Goal: Use online tool/utility: Utilize a website feature to perform a specific function

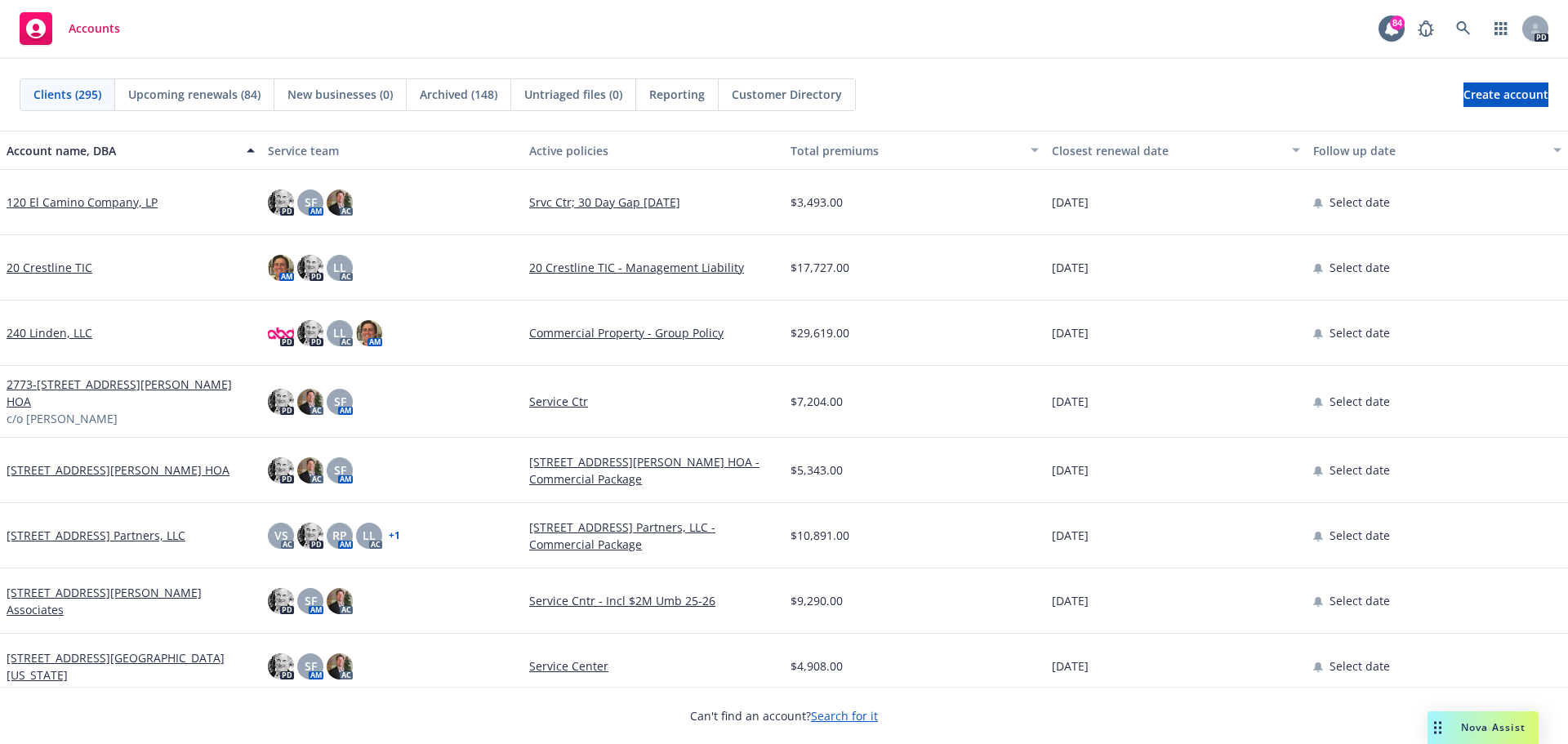
click at [1451, 722] on div "Nova Assist" at bounding box center [1493, 728] width 90 height 14
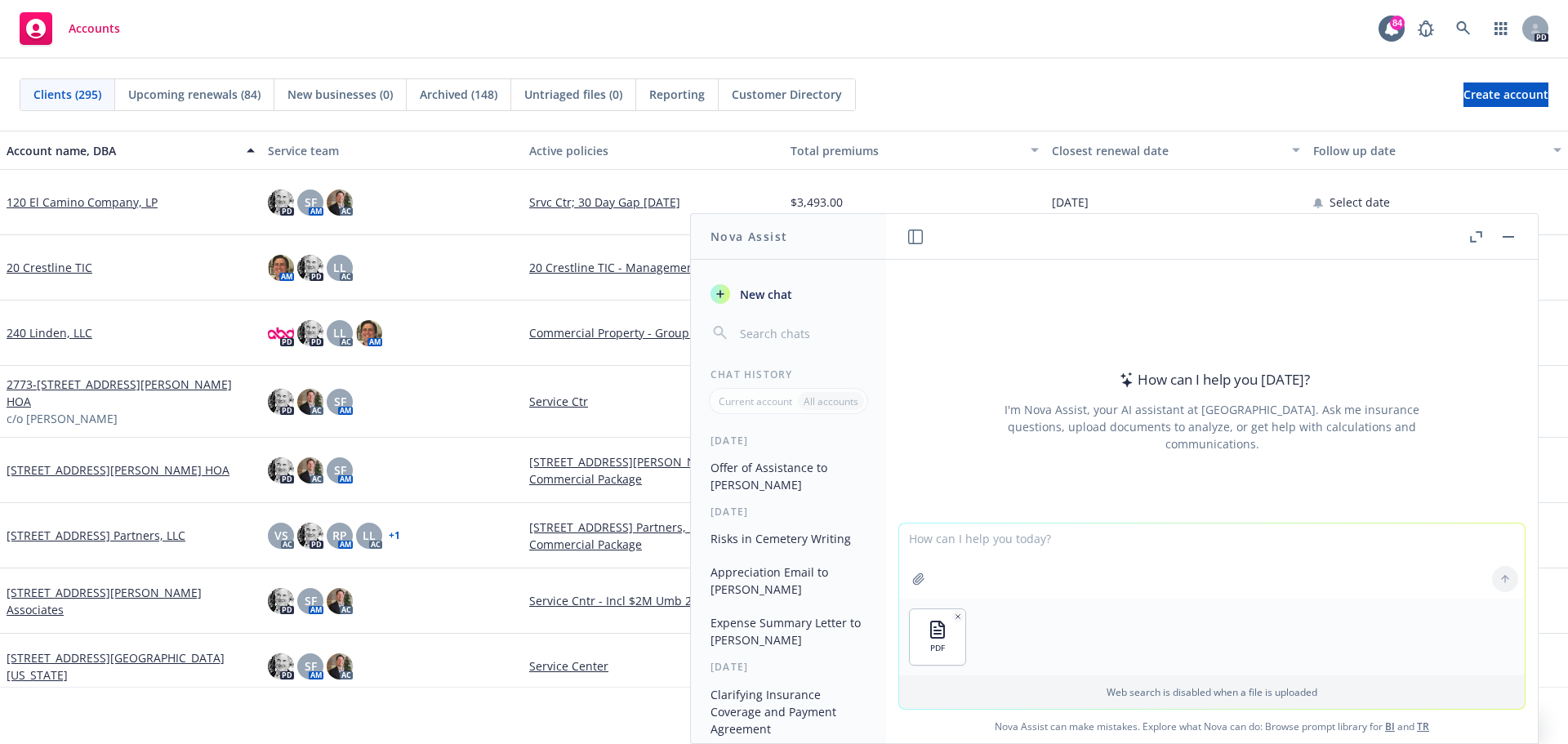
click at [930, 562] on div at bounding box center [919, 578] width 39 height 39
click at [978, 574] on textarea at bounding box center [1212, 561] width 626 height 75
click at [1000, 610] on div "PDF" at bounding box center [1212, 637] width 626 height 77
click at [997, 678] on div "Web search is disabled when a file is uploaded" at bounding box center [1212, 692] width 626 height 33
click at [1052, 543] on textarea at bounding box center [1212, 561] width 626 height 75
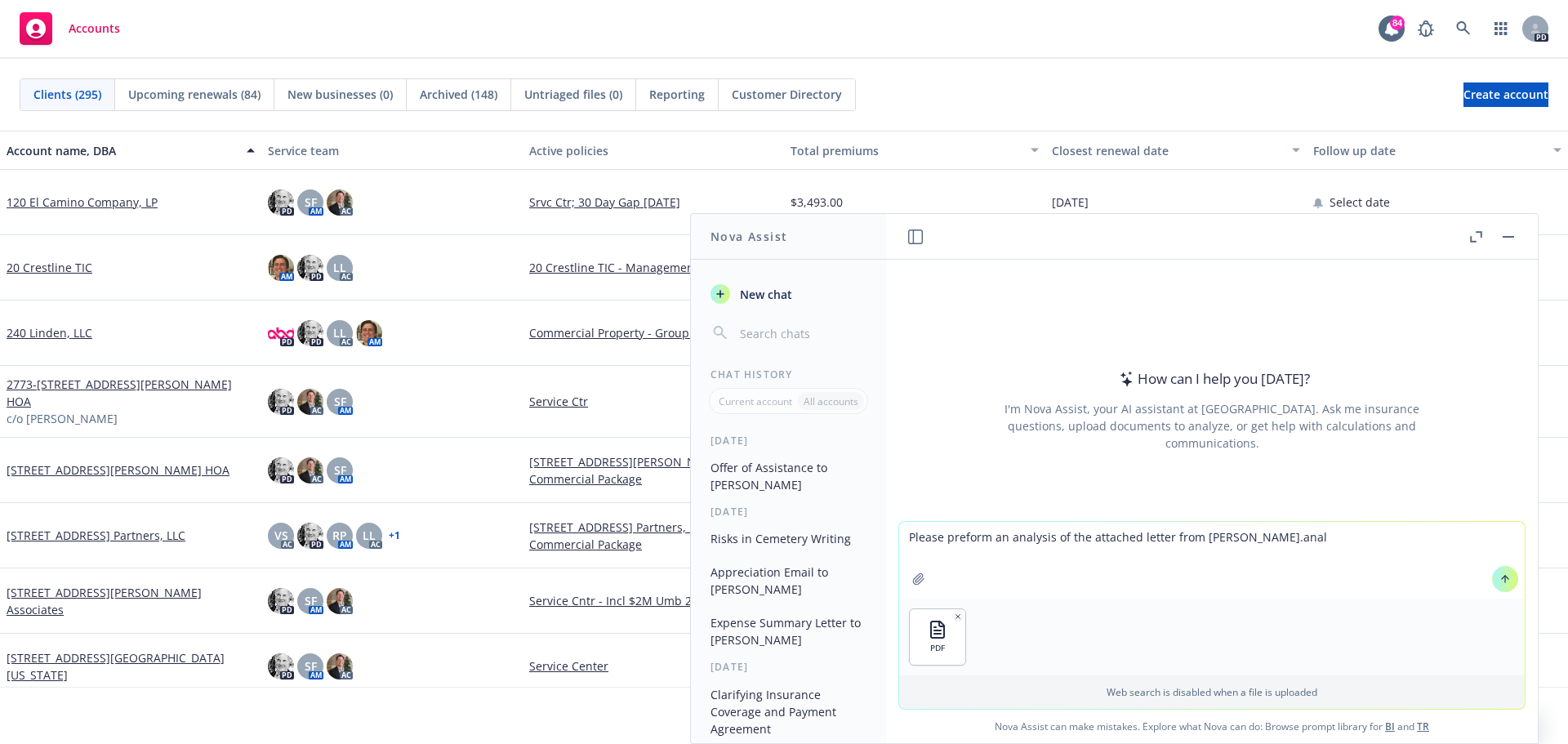
click at [1230, 535] on textarea "Please preform an analysis of the attached letter from [PERSON_NAME].anal" at bounding box center [1212, 560] width 626 height 77
type textarea "Please preform an analysis of the attached letter from [PERSON_NAME]."
click at [1499, 572] on button at bounding box center [1504, 578] width 26 height 26
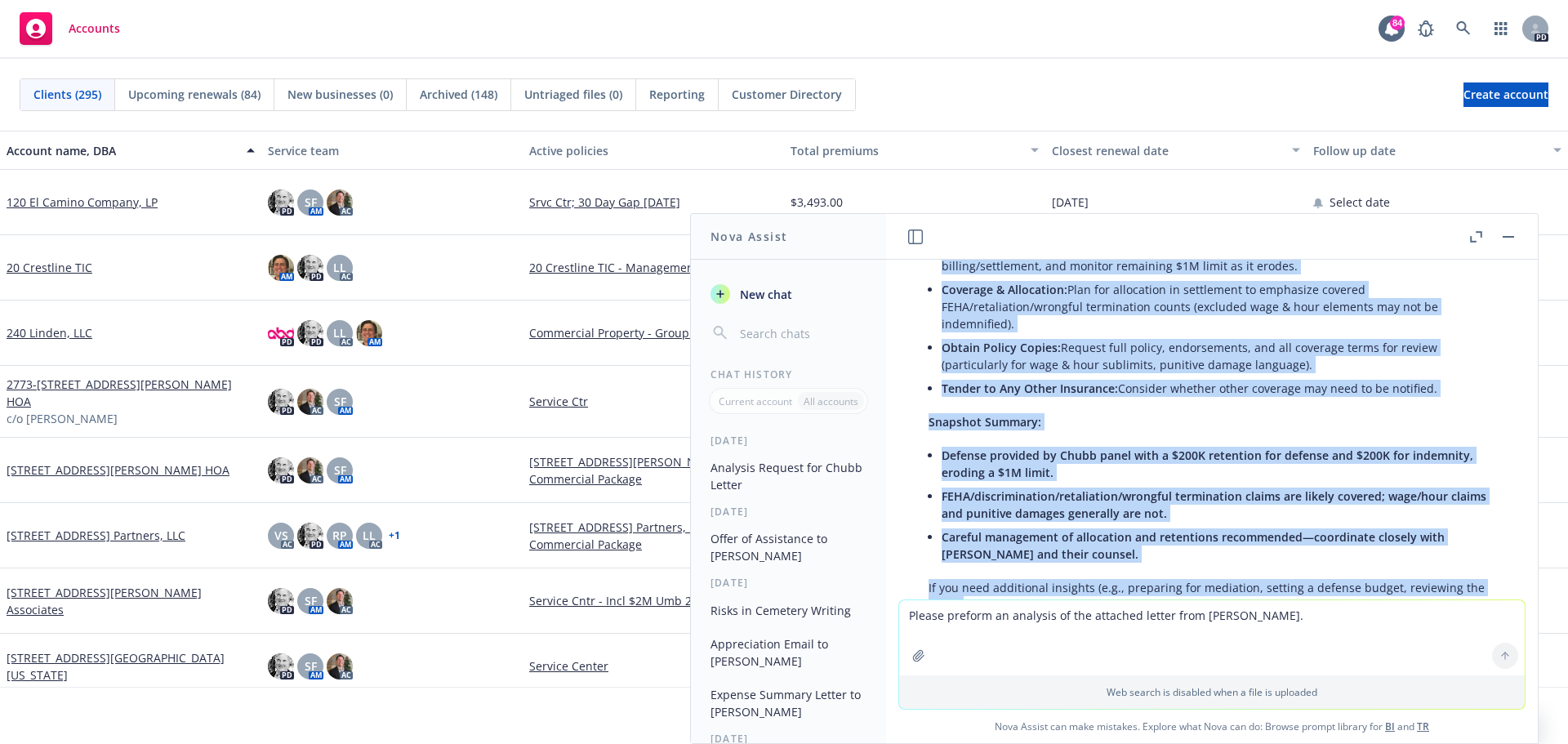
scroll to position [1541, 0]
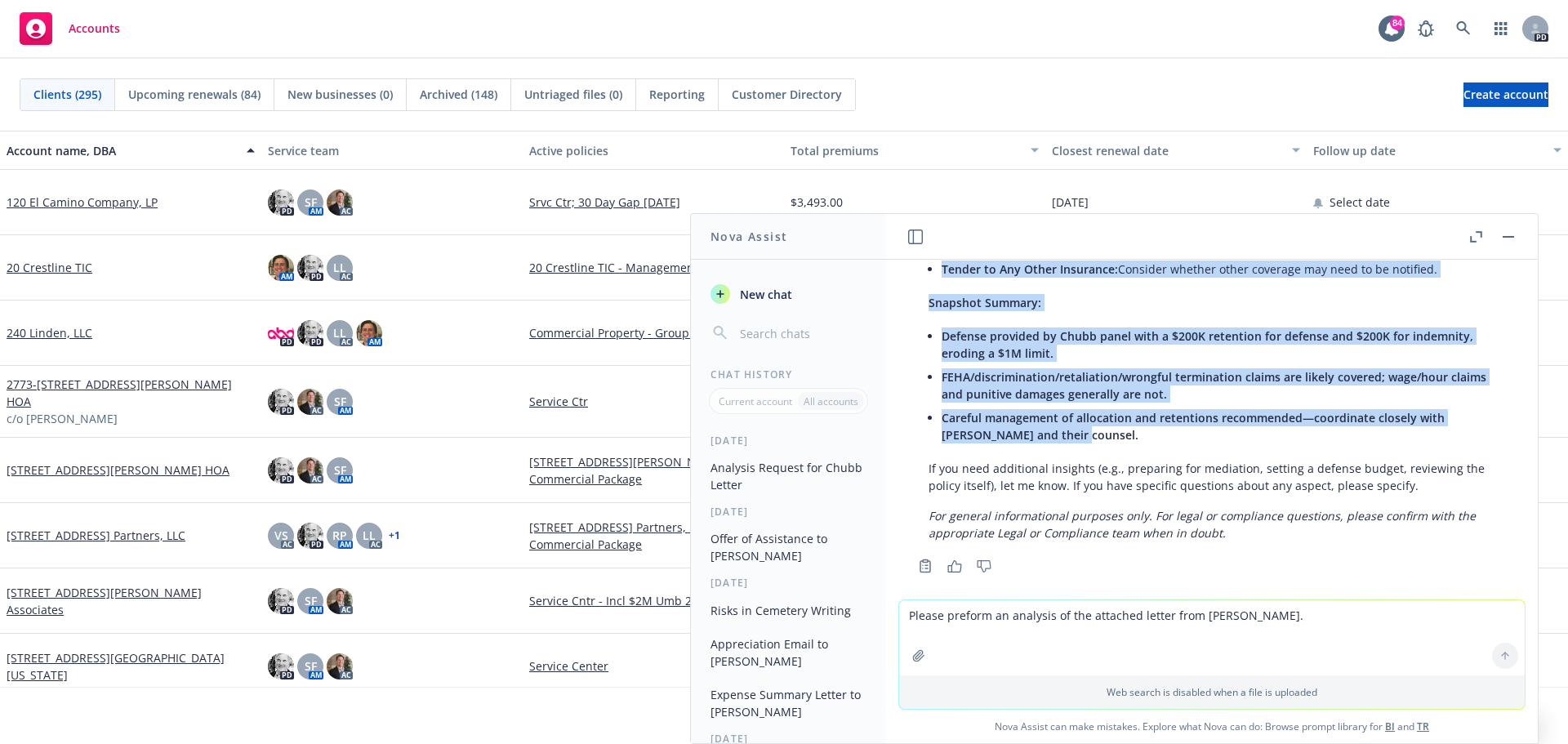
drag, startPoint x: 918, startPoint y: 382, endPoint x: 1094, endPoint y: 418, distance: 179.6
copy div "Lore ip do sitametco-adipisc elitsedd ei tem incididu Utlab etdolore magnaa: En…"
